Goal: Task Accomplishment & Management: Use online tool/utility

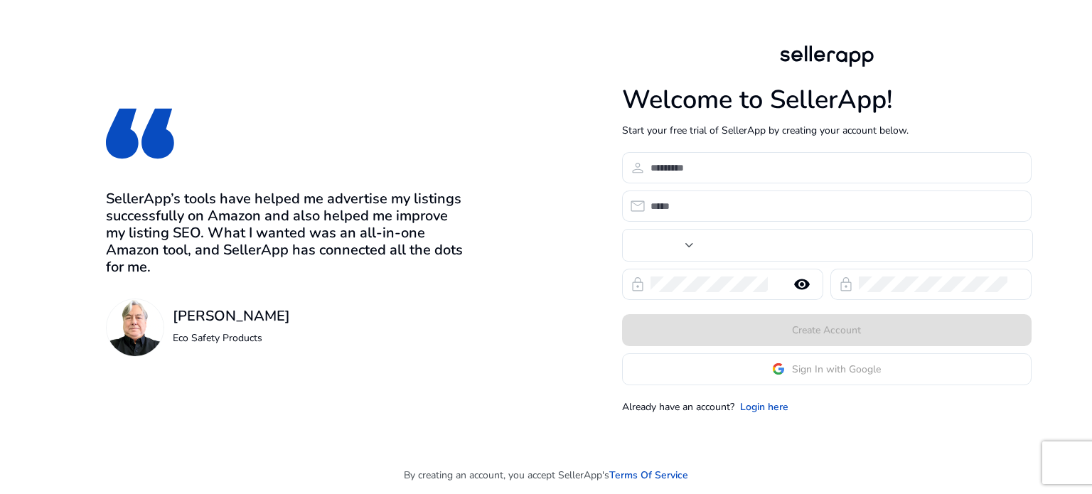
type input "***"
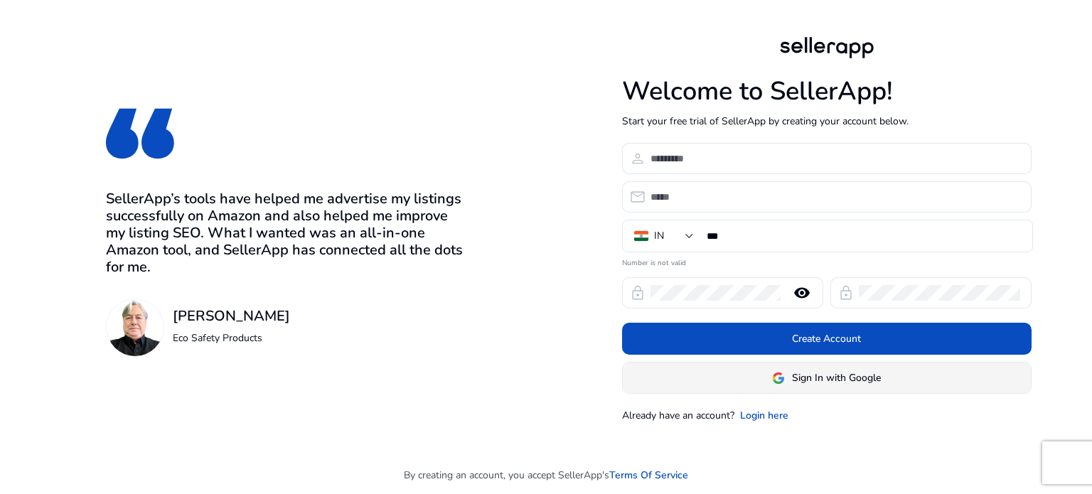
click at [808, 383] on span "Sign In with Google" at bounding box center [836, 377] width 89 height 15
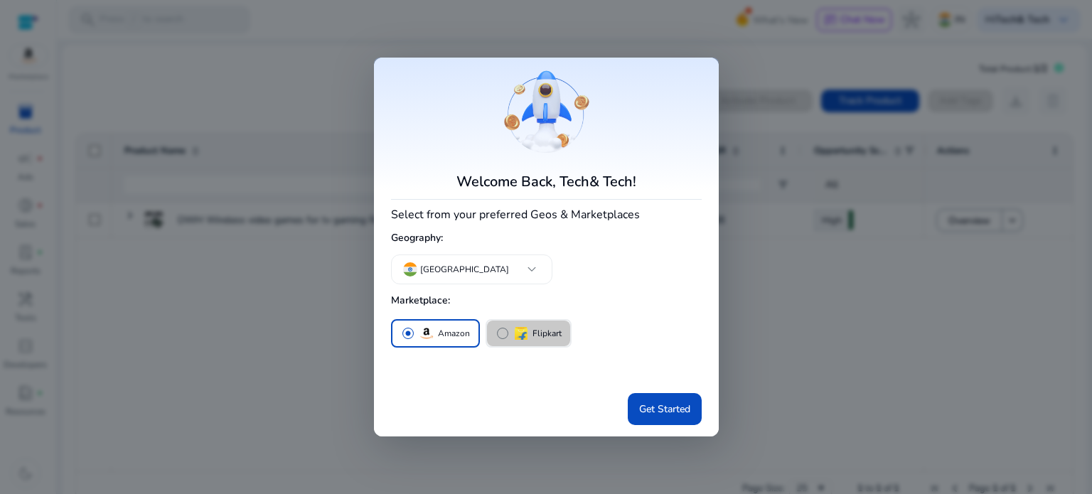
click at [514, 325] on img "button" at bounding box center [520, 333] width 17 height 17
click at [445, 335] on p "Amazon" at bounding box center [454, 333] width 32 height 15
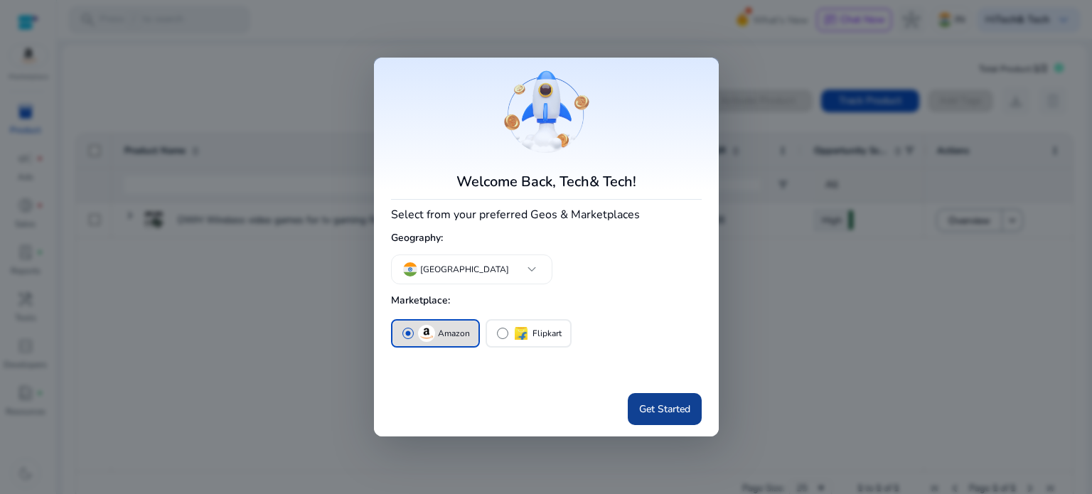
click at [665, 402] on span "Get Started" at bounding box center [664, 409] width 51 height 15
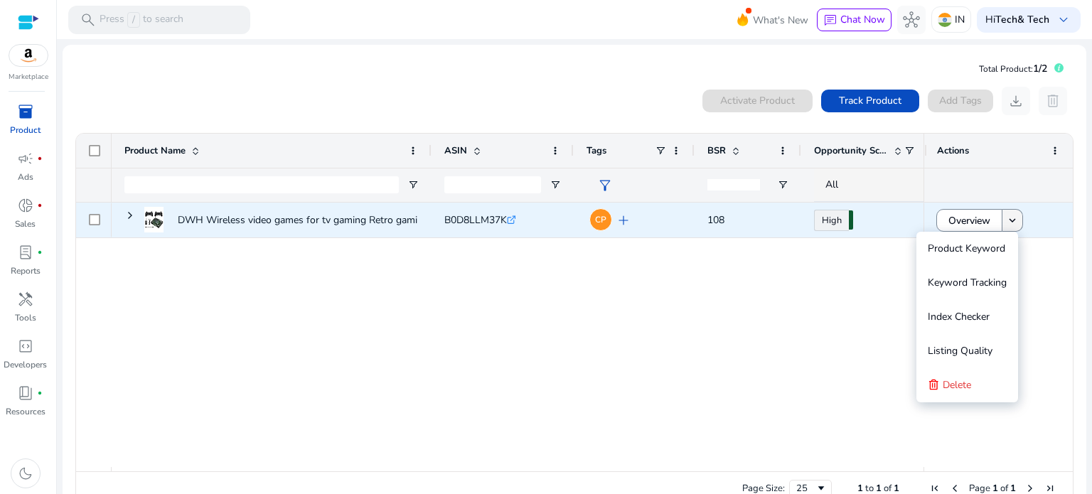
click at [1006, 218] on mat-icon "keyboard_arrow_down" at bounding box center [1012, 220] width 13 height 13
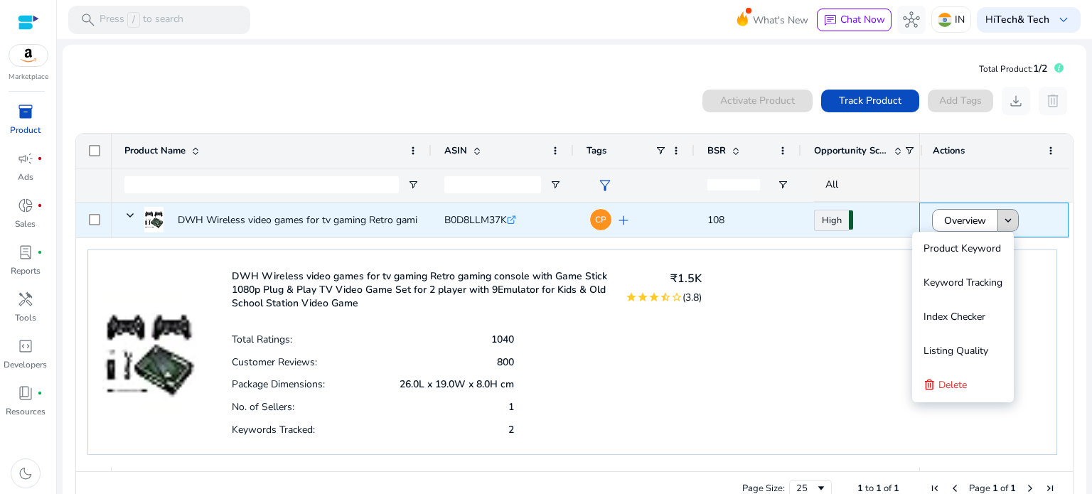
click at [1011, 222] on span at bounding box center [1008, 220] width 20 height 34
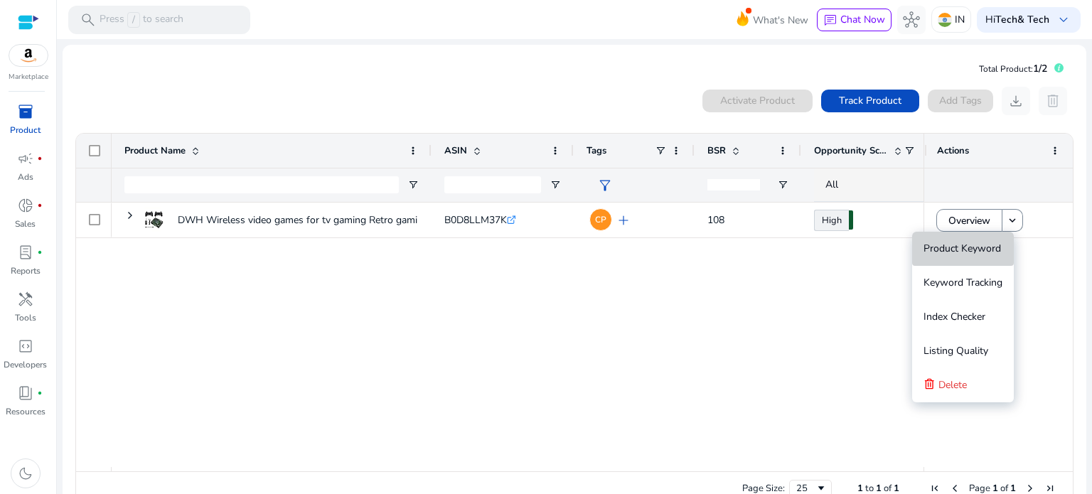
click at [987, 246] on span "Product Keyword" at bounding box center [961, 249] width 77 height 14
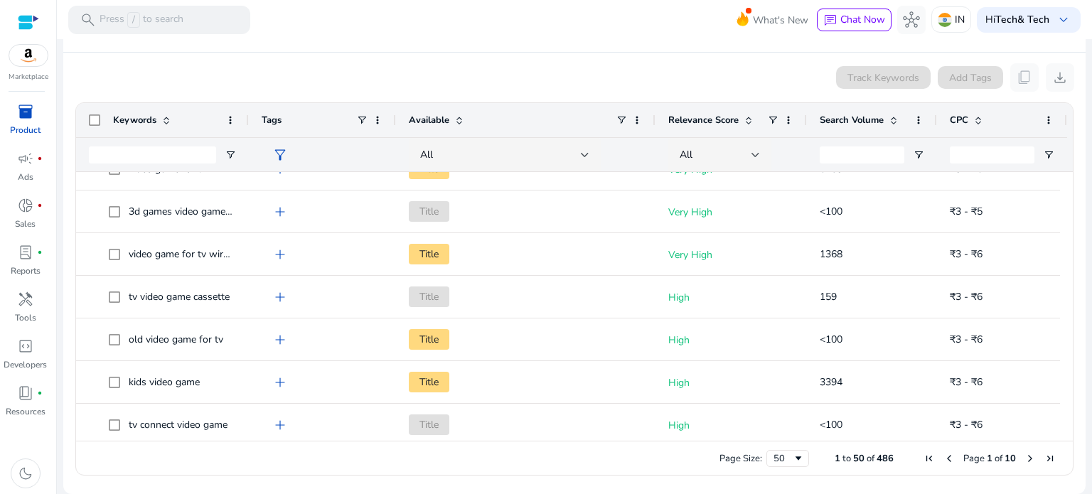
scroll to position [189, 0]
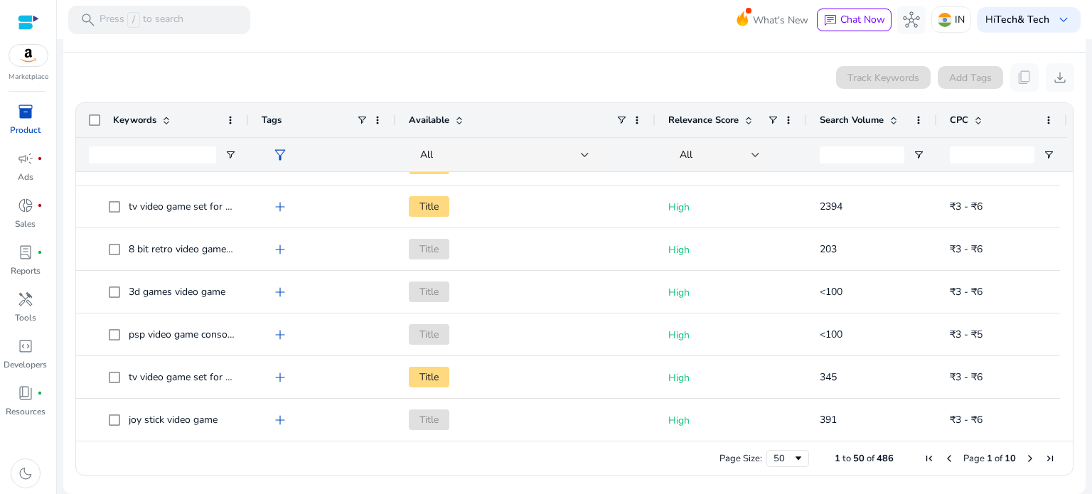
click at [1024, 454] on span "Next Page" at bounding box center [1029, 458] width 11 height 11
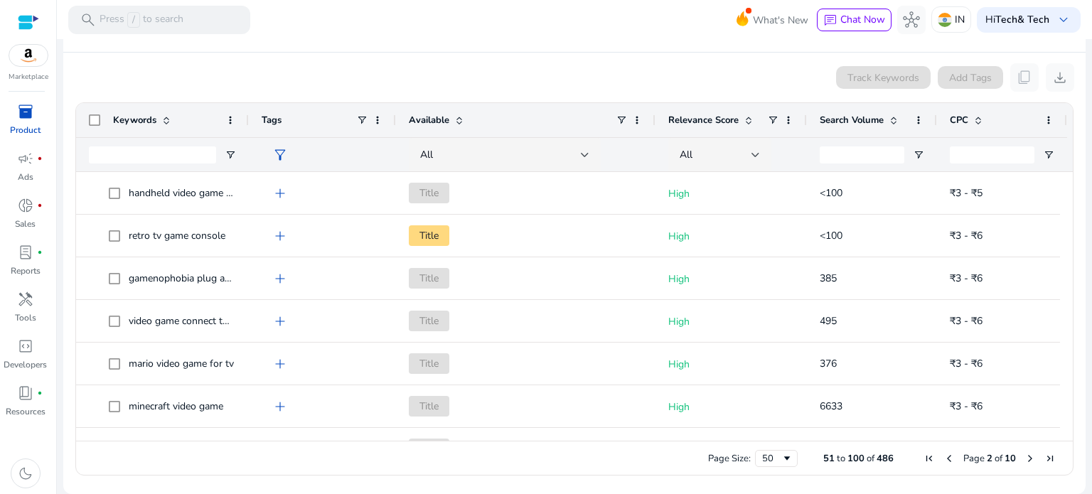
click at [1024, 454] on span "Next Page" at bounding box center [1029, 458] width 11 height 11
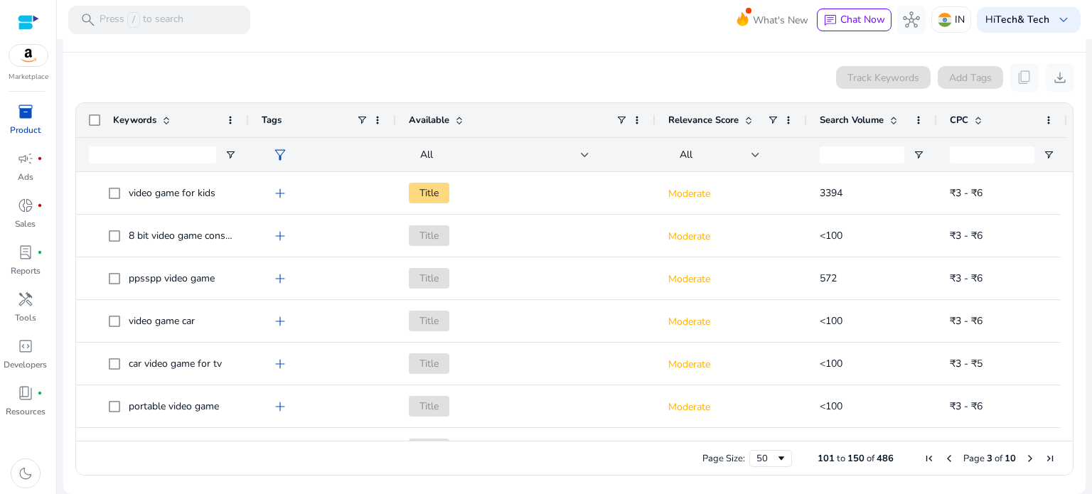
click at [1024, 454] on span "Next Page" at bounding box center [1029, 458] width 11 height 11
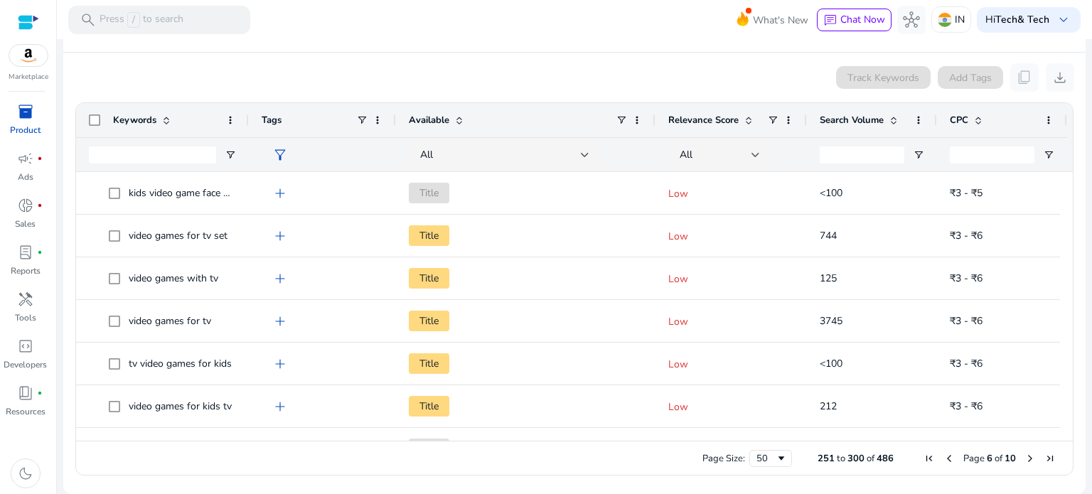
click at [1024, 454] on span "Next Page" at bounding box center [1029, 458] width 11 height 11
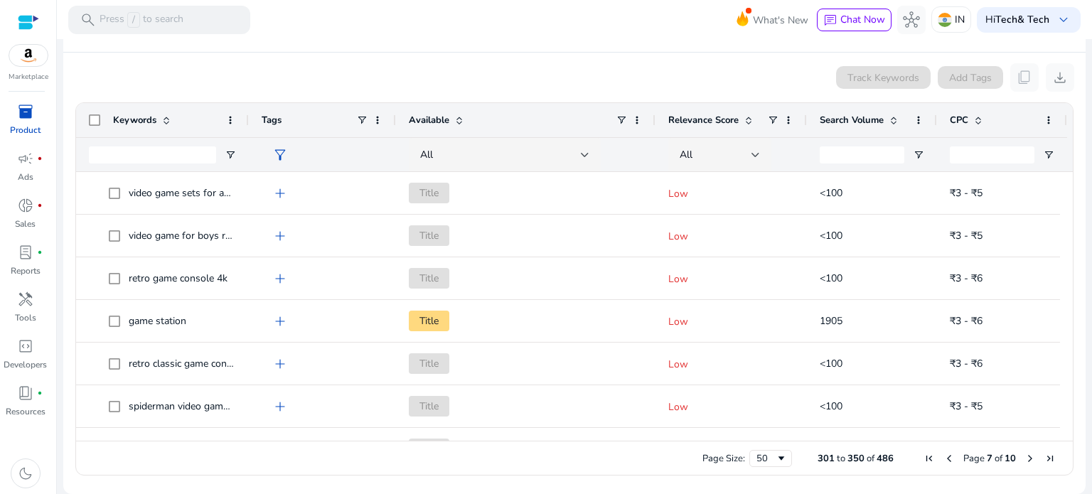
click at [1024, 454] on span "Next Page" at bounding box center [1029, 458] width 11 height 11
click at [940, 456] on span "Previous Page" at bounding box center [943, 458] width 11 height 11
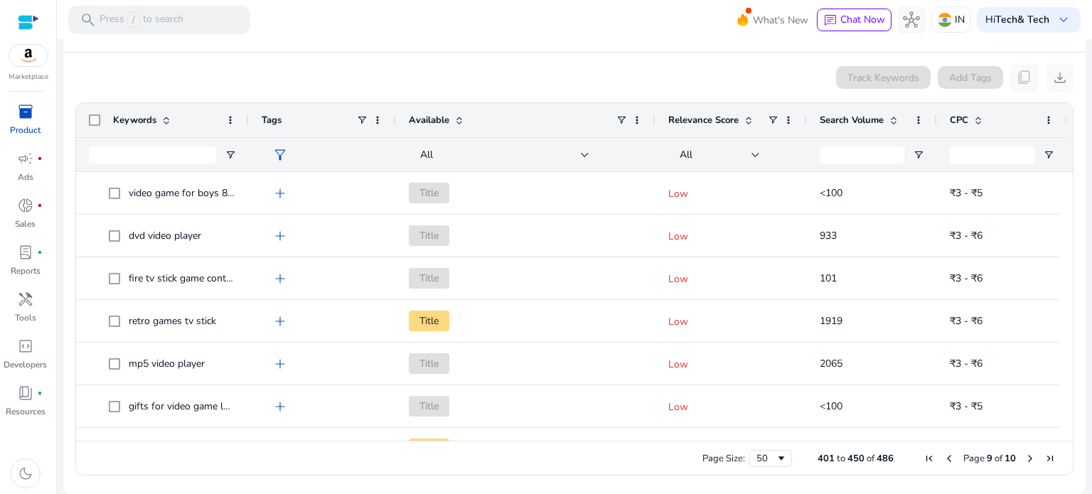
click at [943, 456] on span "Previous Page" at bounding box center [948, 458] width 11 height 11
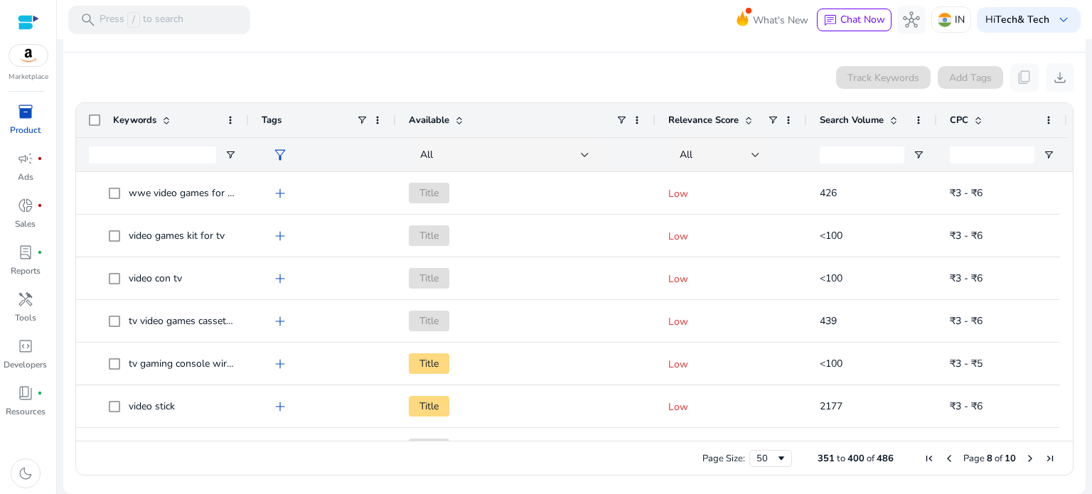
click at [943, 456] on span "Previous Page" at bounding box center [948, 458] width 11 height 11
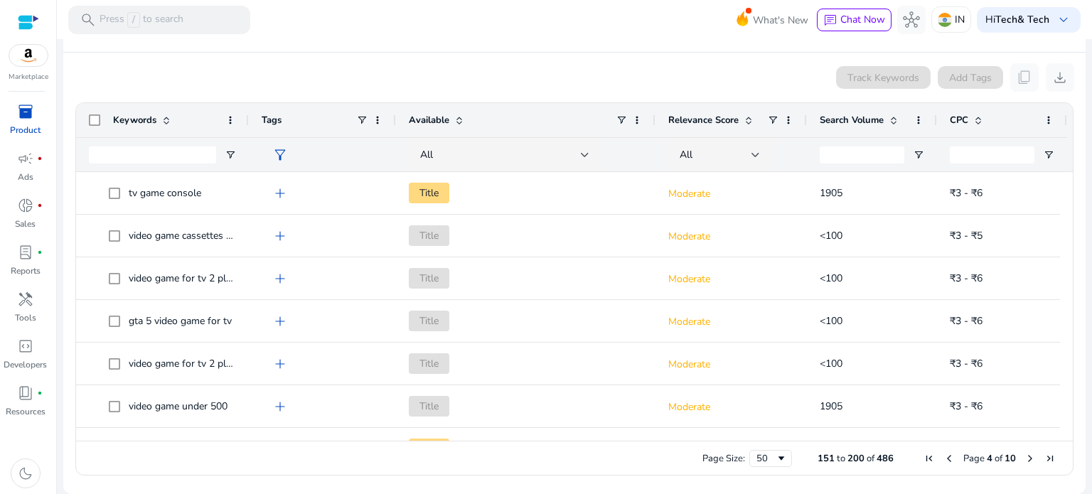
click at [943, 456] on span "Previous Page" at bounding box center [948, 458] width 11 height 11
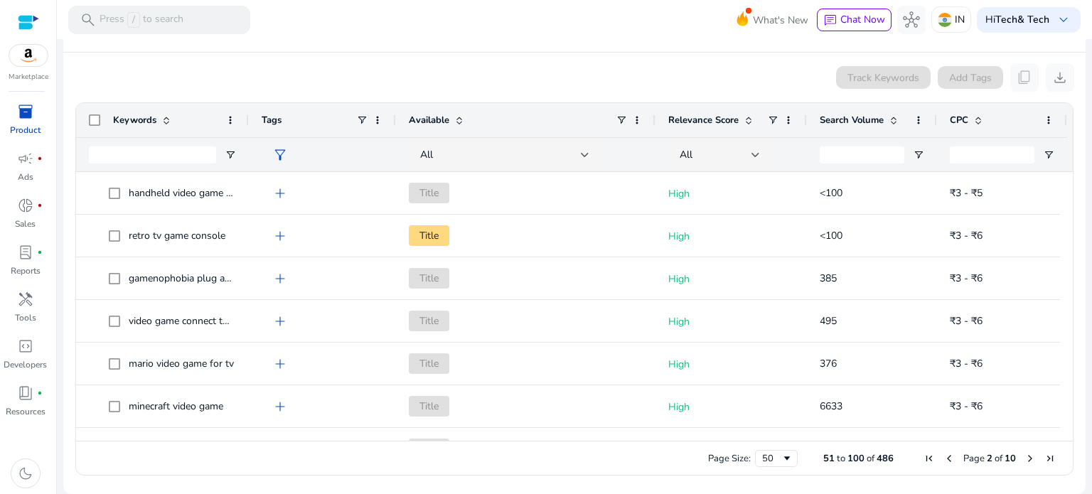
click at [943, 456] on span "Previous Page" at bounding box center [948, 458] width 11 height 11
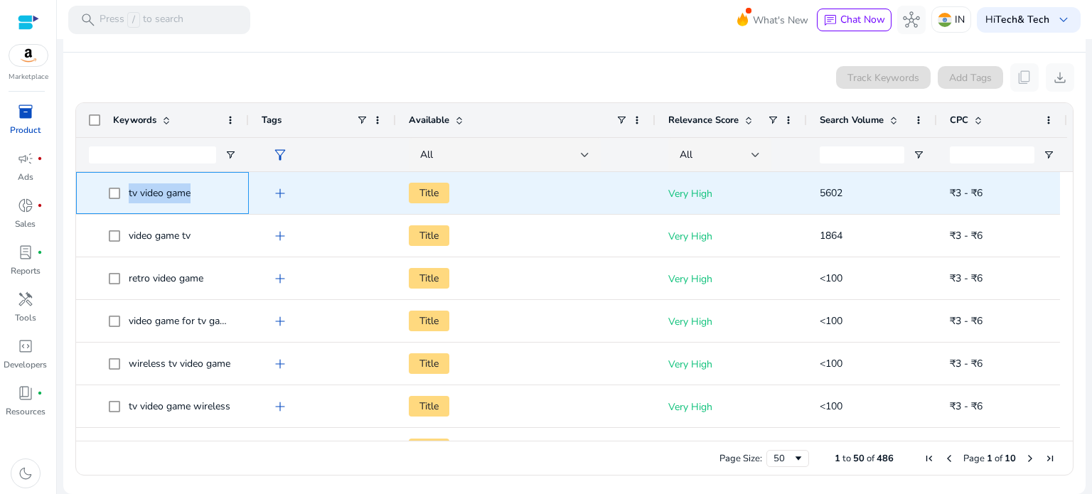
drag, startPoint x: 129, startPoint y: 190, endPoint x: 199, endPoint y: 194, distance: 70.5
click at [199, 194] on span "tv video game" at bounding box center [172, 192] width 127 height 29
copy span "tv video game"
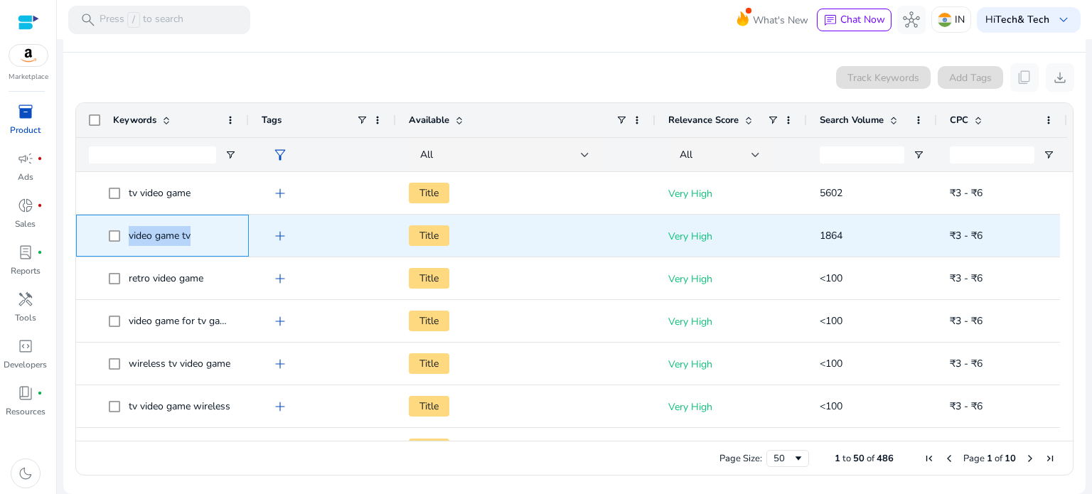
drag, startPoint x: 128, startPoint y: 235, endPoint x: 193, endPoint y: 240, distance: 65.6
click at [193, 240] on span "video game tv" at bounding box center [172, 235] width 127 height 29
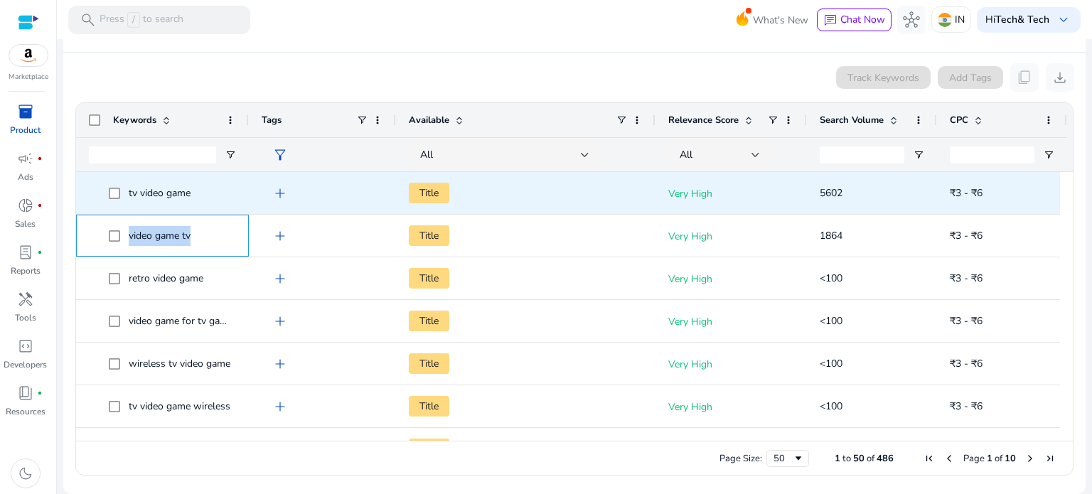
copy span "video game tv"
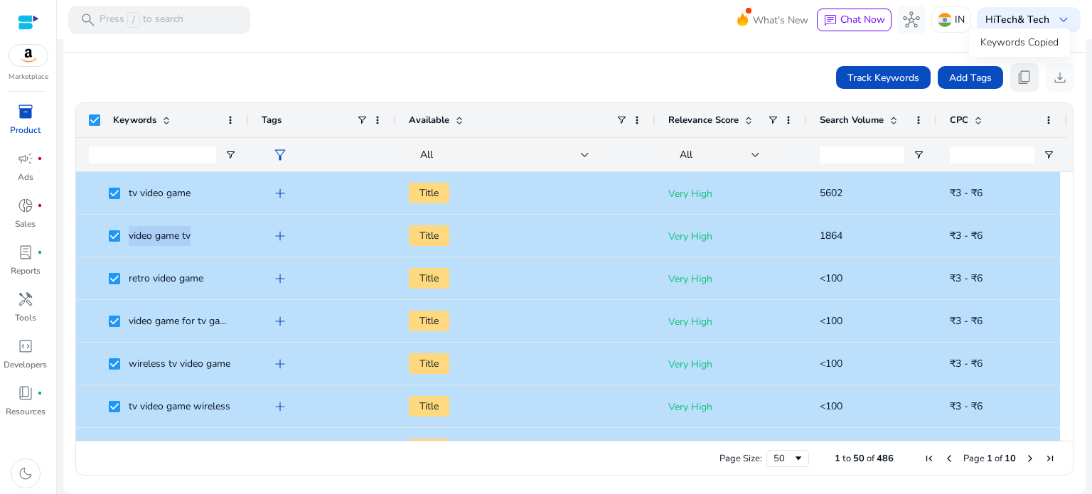
click at [1029, 78] on button "content_copy" at bounding box center [1024, 77] width 28 height 28
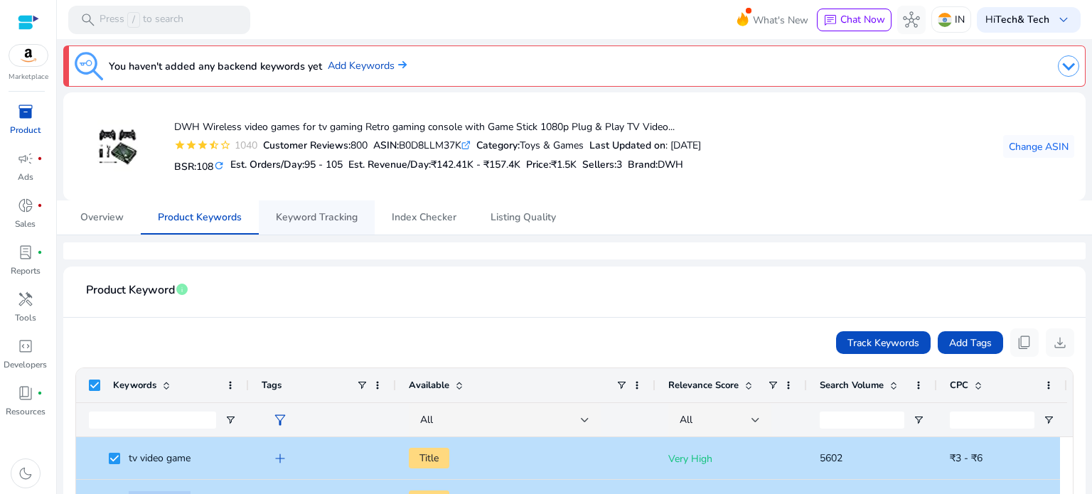
click at [336, 224] on span "Keyword Tracking" at bounding box center [317, 217] width 82 height 34
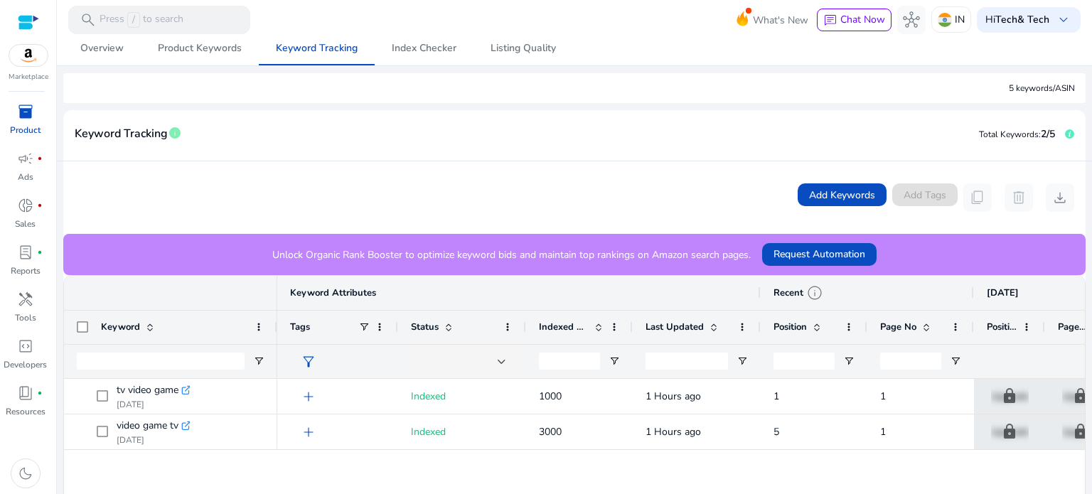
scroll to position [90, 0]
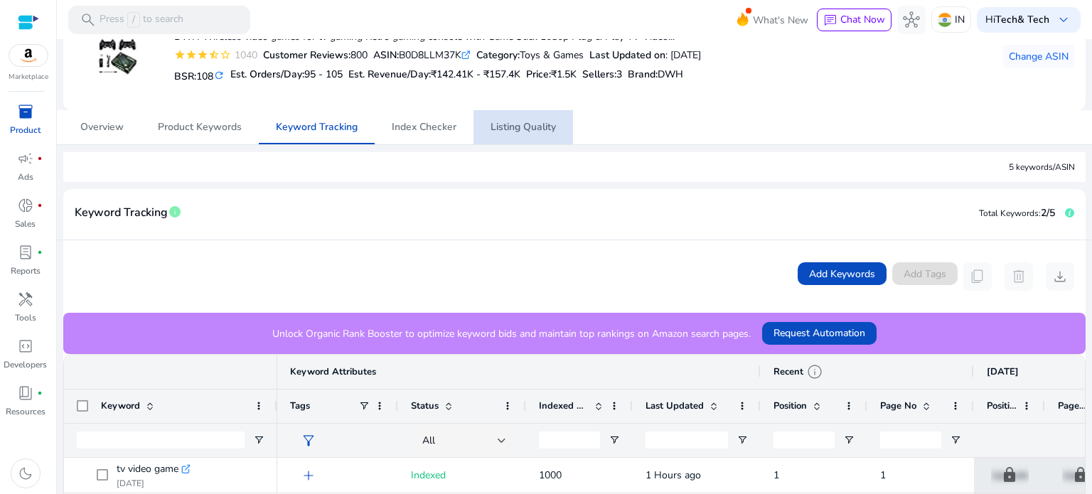
click at [535, 124] on span "Listing Quality" at bounding box center [522, 127] width 65 height 10
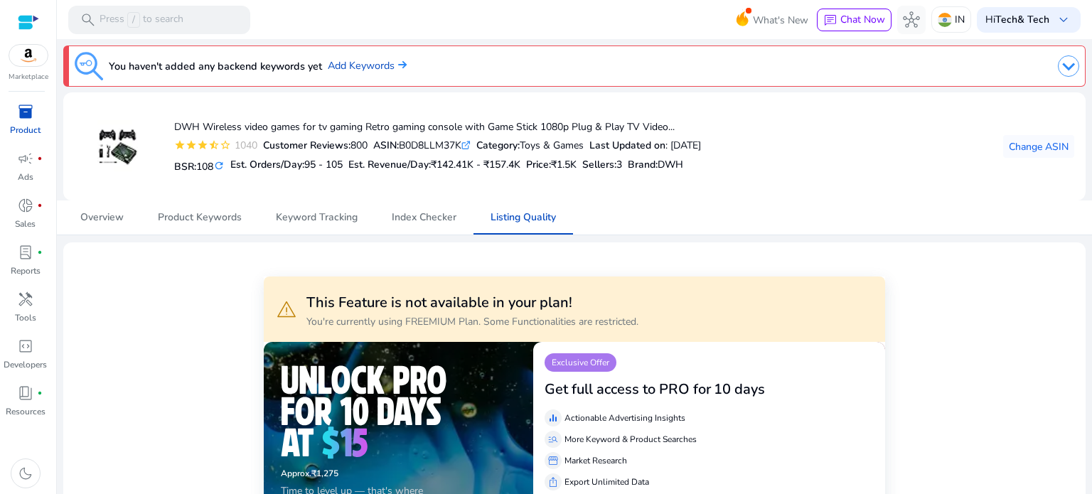
scroll to position [28, 0]
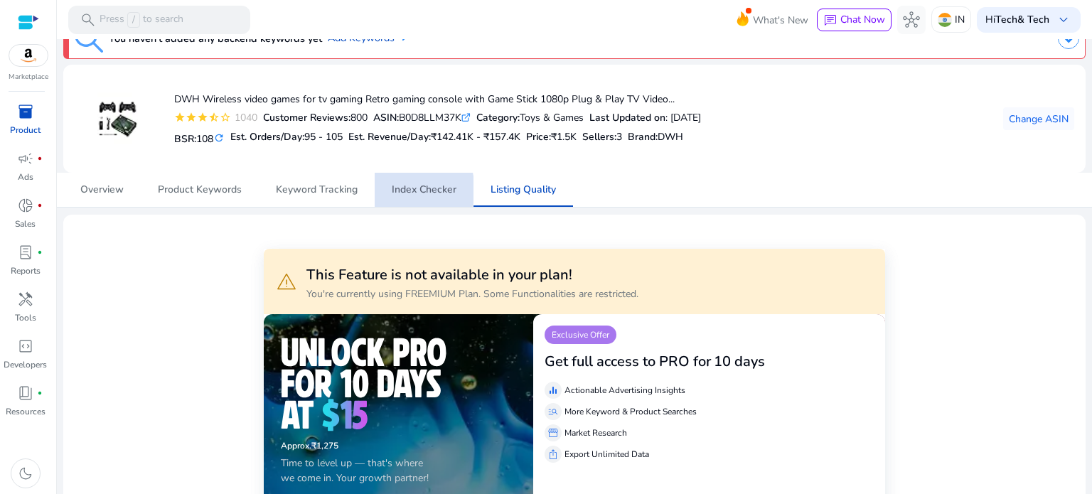
click at [407, 189] on span "Index Checker" at bounding box center [424, 190] width 65 height 10
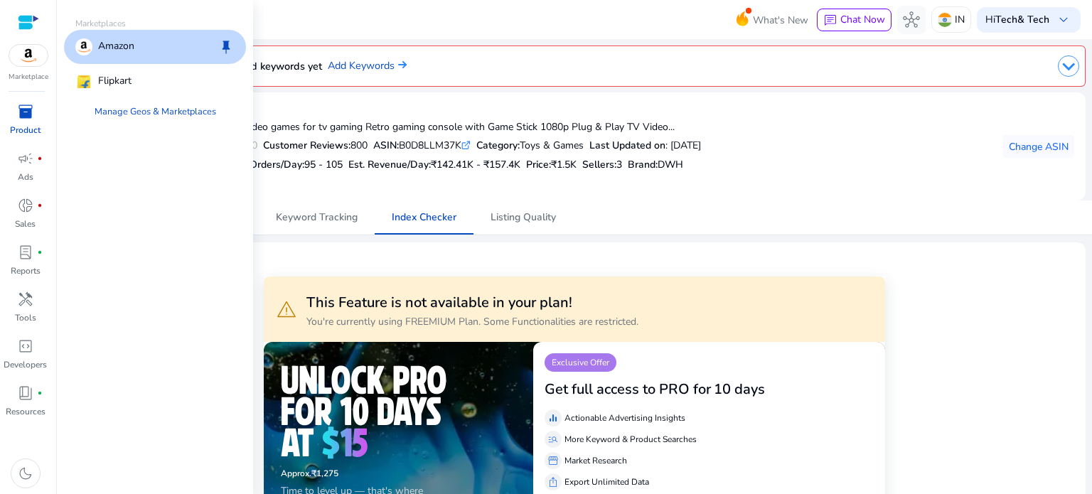
click at [33, 50] on img at bounding box center [28, 55] width 38 height 21
click at [154, 45] on div "Amazon keep" at bounding box center [155, 47] width 182 height 34
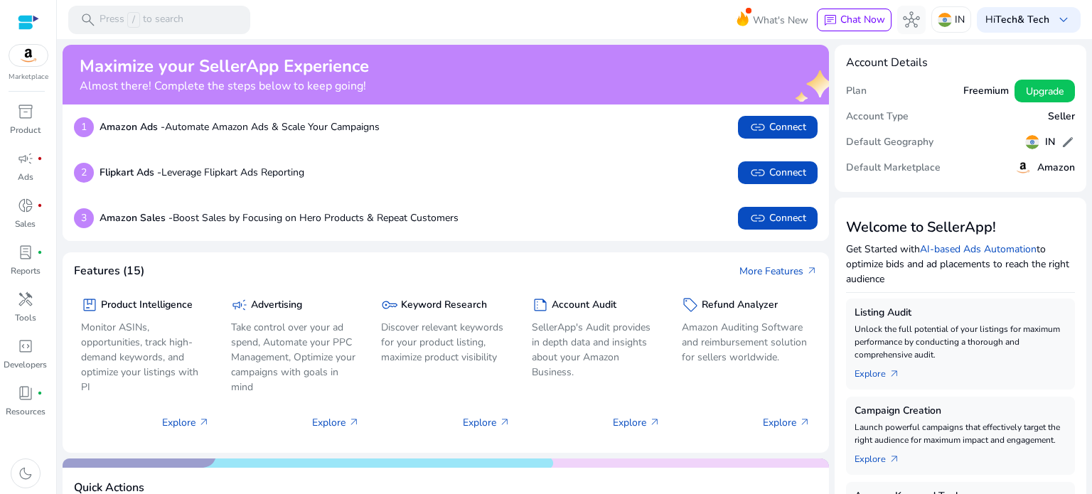
drag, startPoint x: 1048, startPoint y: 88, endPoint x: 1091, endPoint y: 174, distance: 96.3
click at [1068, 171] on div "Plan Freemium Upgrade Account Type Seller Default Geography IN edit Default Mar…" at bounding box center [960, 129] width 229 height 102
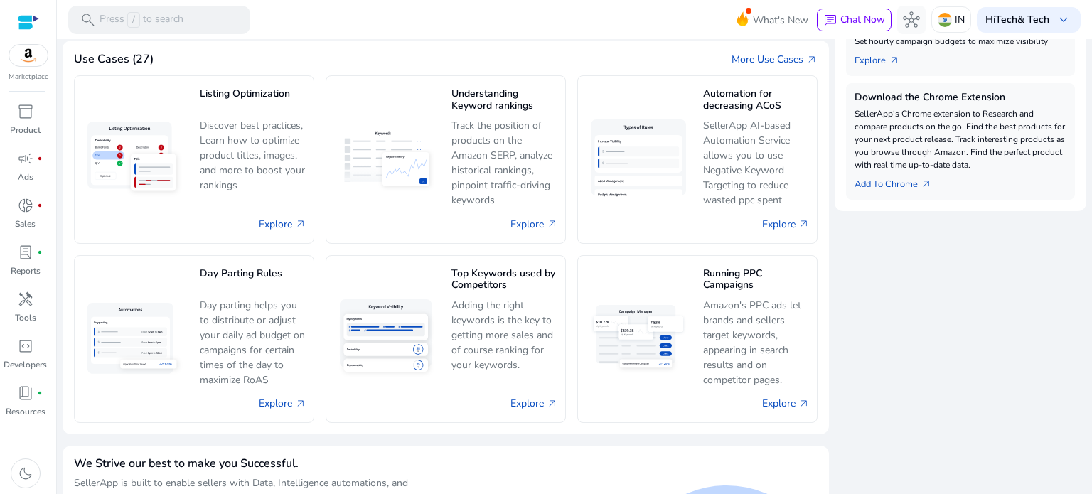
scroll to position [614, 0]
